Goal: Task Accomplishment & Management: Use online tool/utility

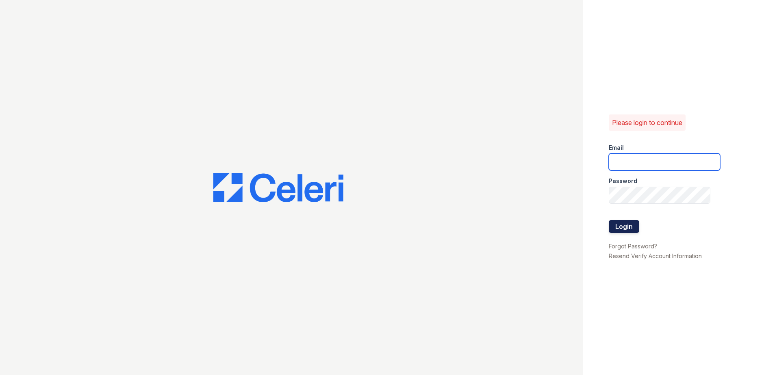
type input "[EMAIL_ADDRESS][PERSON_NAME][DOMAIN_NAME]"
click at [624, 225] on button "Login" at bounding box center [623, 226] width 30 height 13
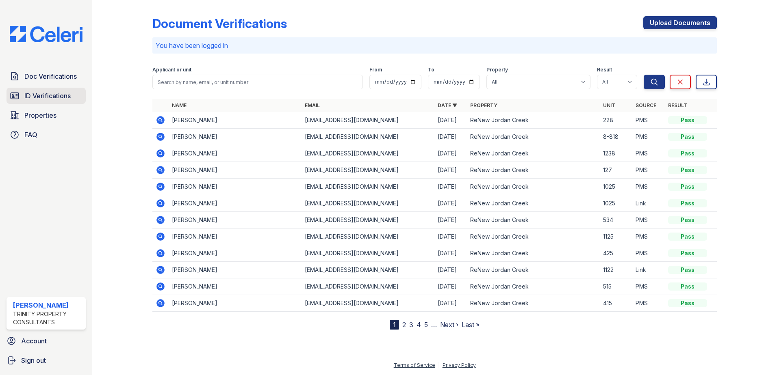
click at [45, 96] on span "ID Verifications" at bounding box center [47, 96] width 46 height 10
